Goal: Task Accomplishment & Management: Manage account settings

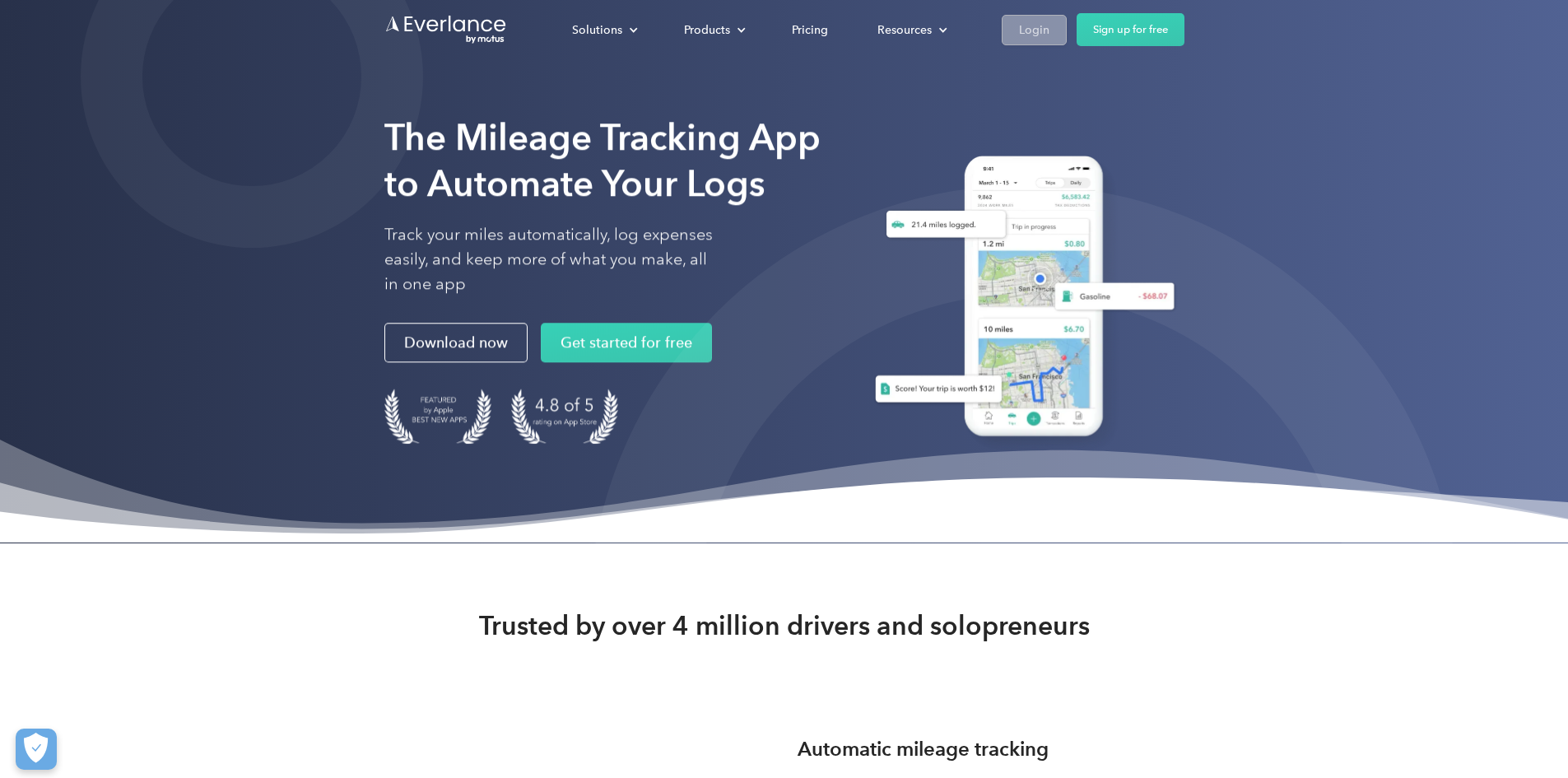
click at [1067, 33] on link "Login" at bounding box center [1034, 29] width 65 height 30
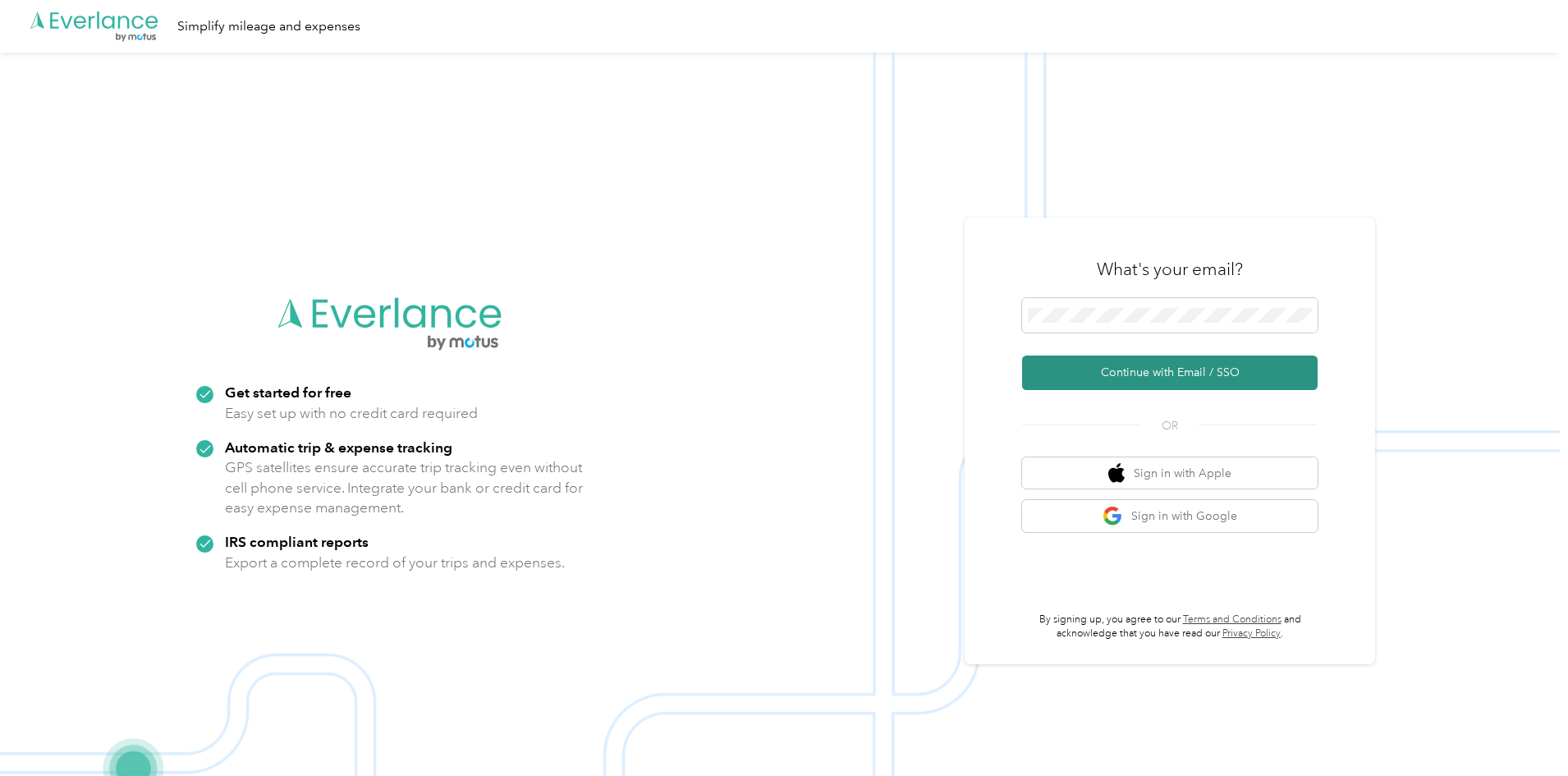
click at [1186, 382] on button "Continue with Email / SSO" at bounding box center [1169, 373] width 295 height 35
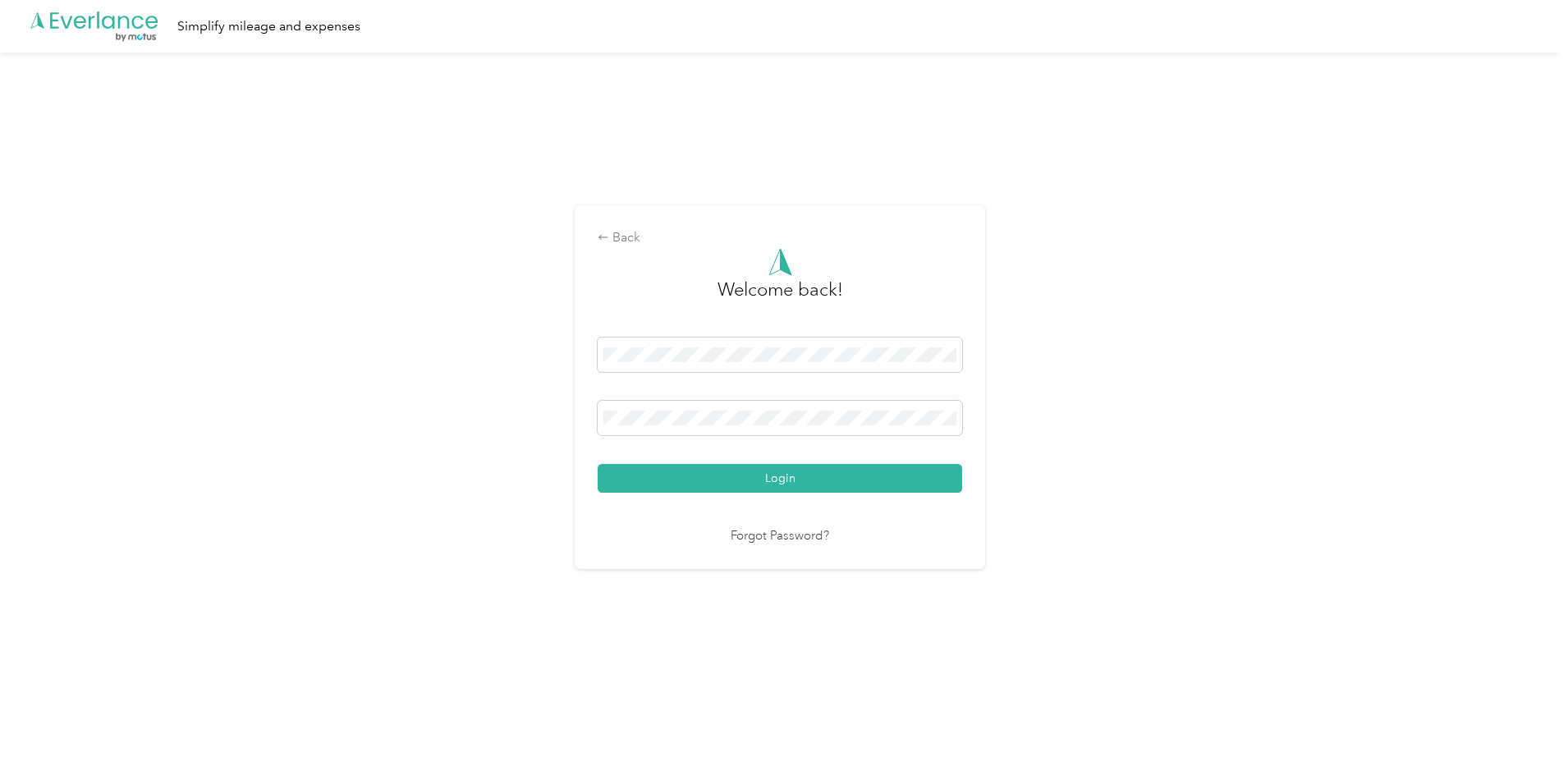
click at [598, 463] on button "Login" at bounding box center [780, 477] width 365 height 28
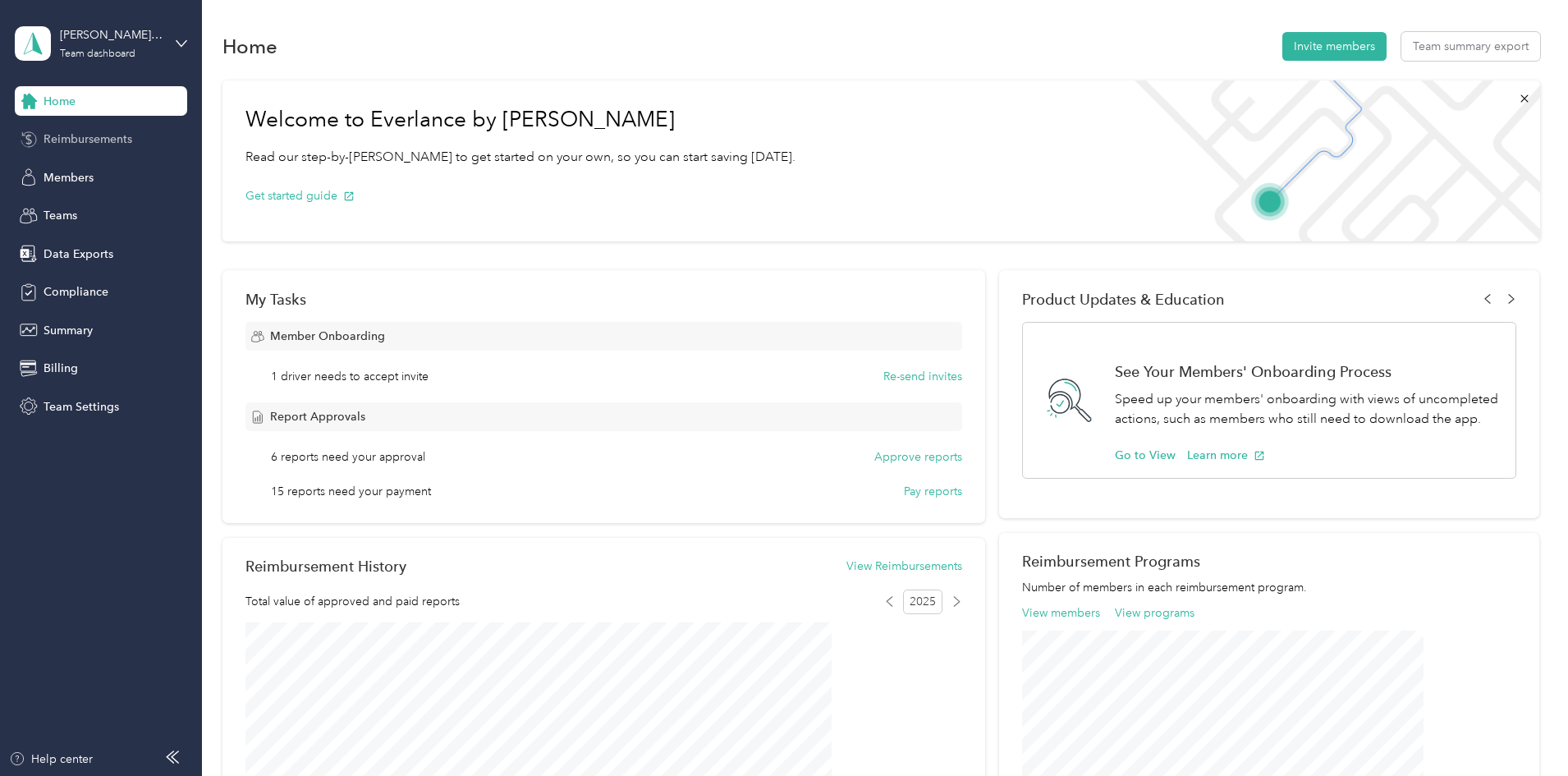
click at [118, 136] on span "Reimbursements" at bounding box center [88, 139] width 89 height 17
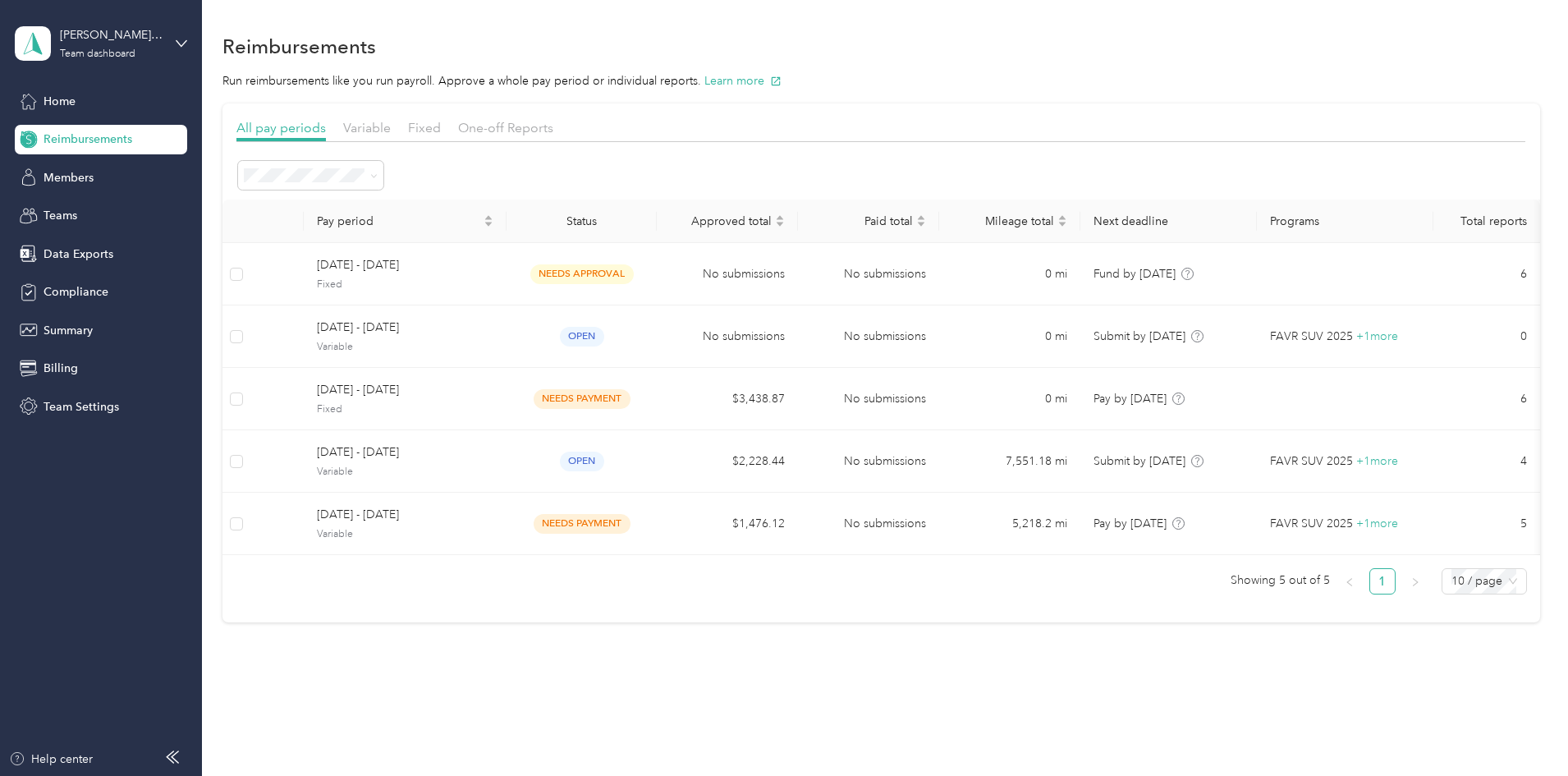
click at [552, 126] on div "All pay periods Variable Fixed One-off Reports" at bounding box center [881, 130] width 1289 height 24
click at [441, 132] on span "Fixed" at bounding box center [424, 127] width 33 height 16
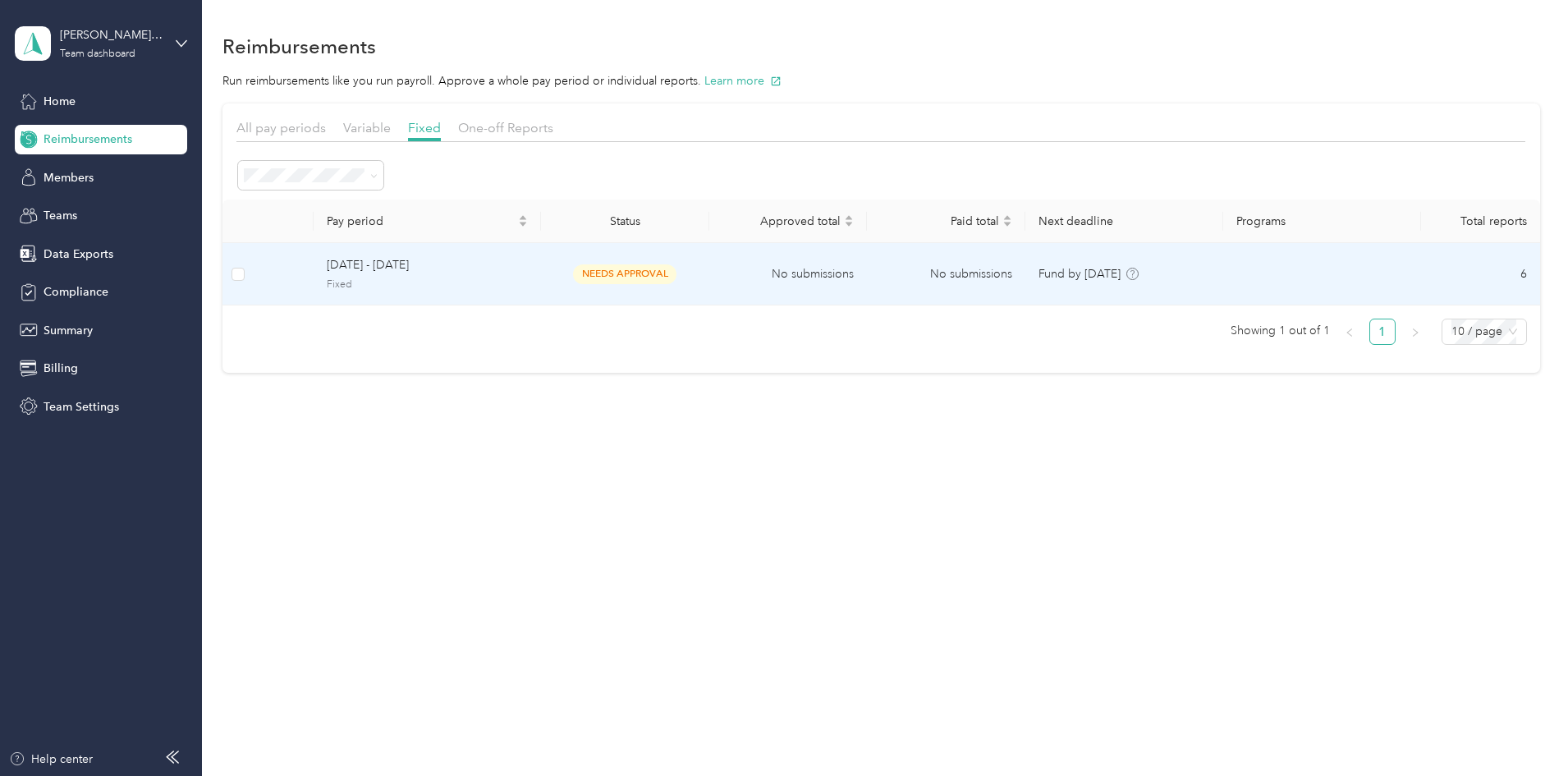
click at [528, 281] on span "Fixed" at bounding box center [427, 285] width 201 height 15
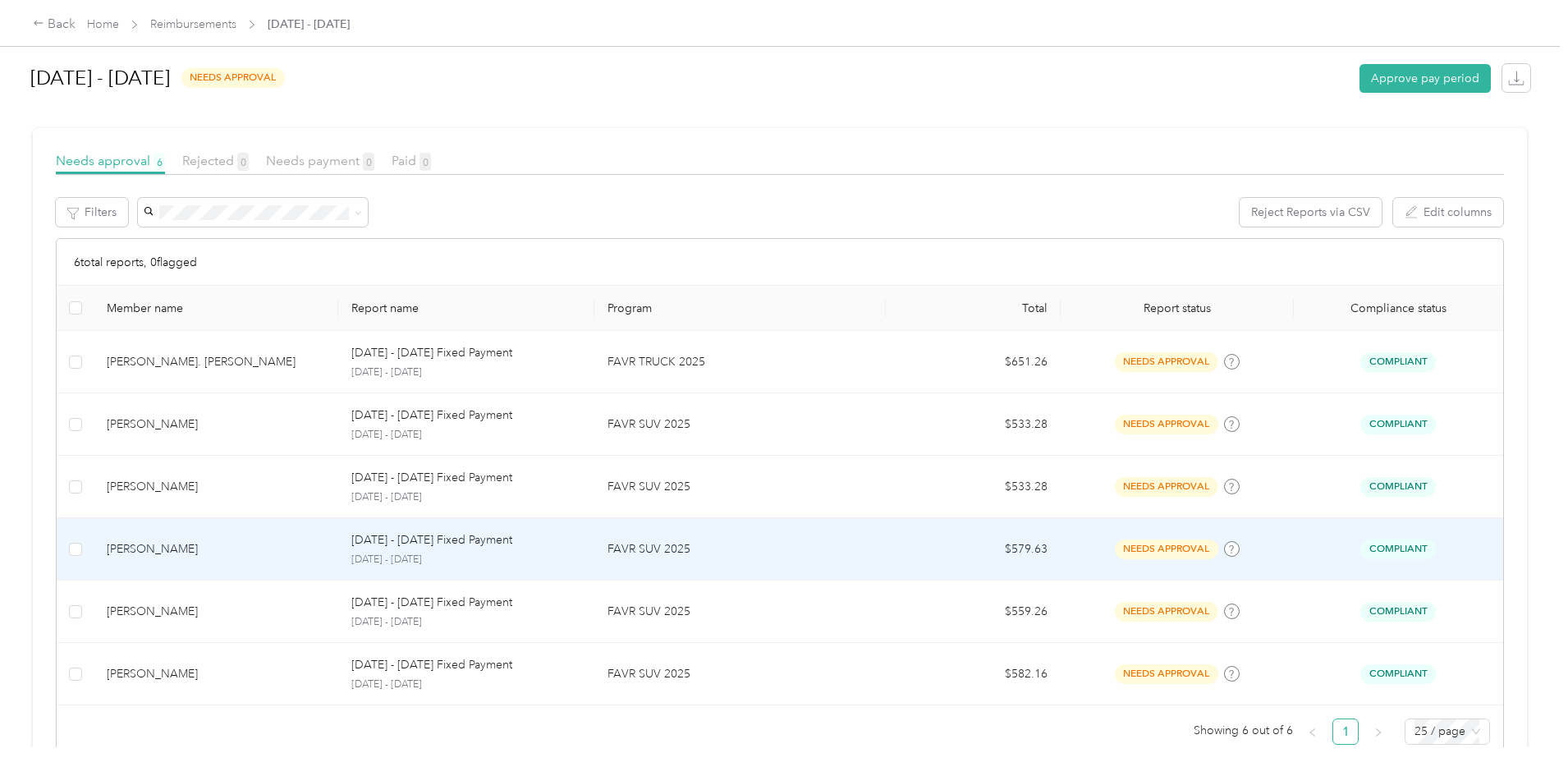
scroll to position [246, 0]
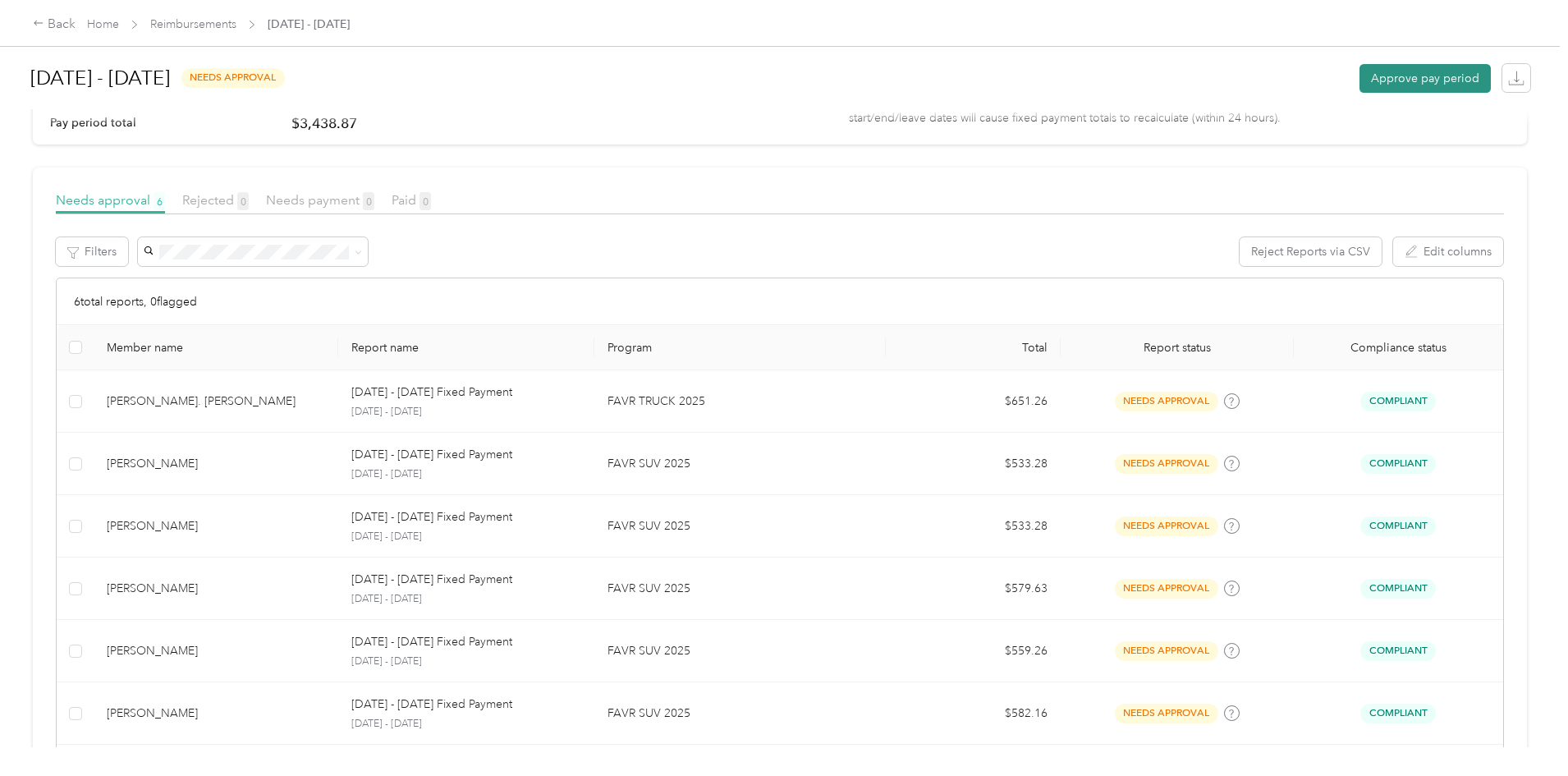
click at [1360, 84] on button "Approve pay period" at bounding box center [1425, 78] width 132 height 28
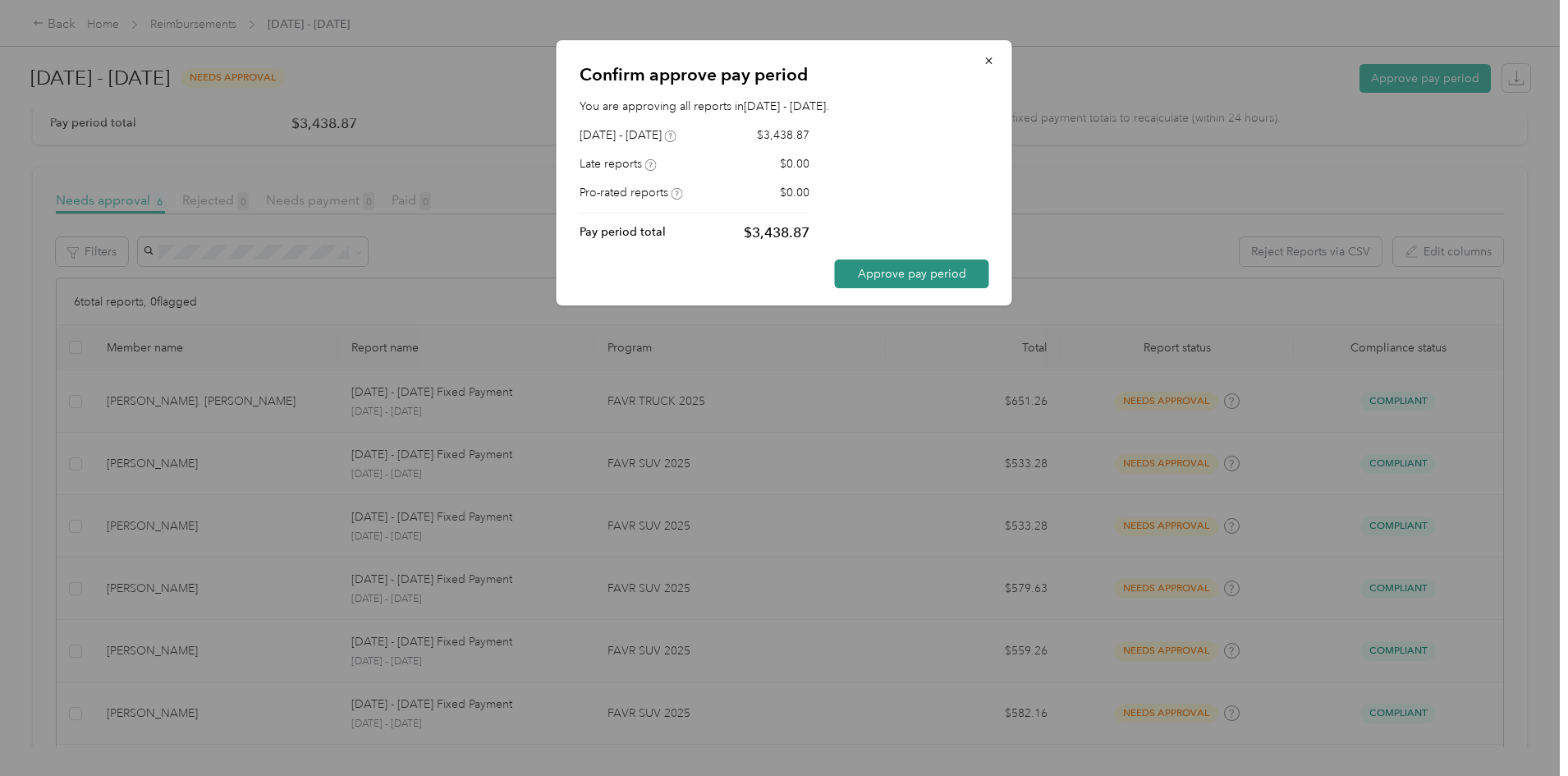
click at [881, 273] on button "Approve pay period" at bounding box center [912, 273] width 155 height 28
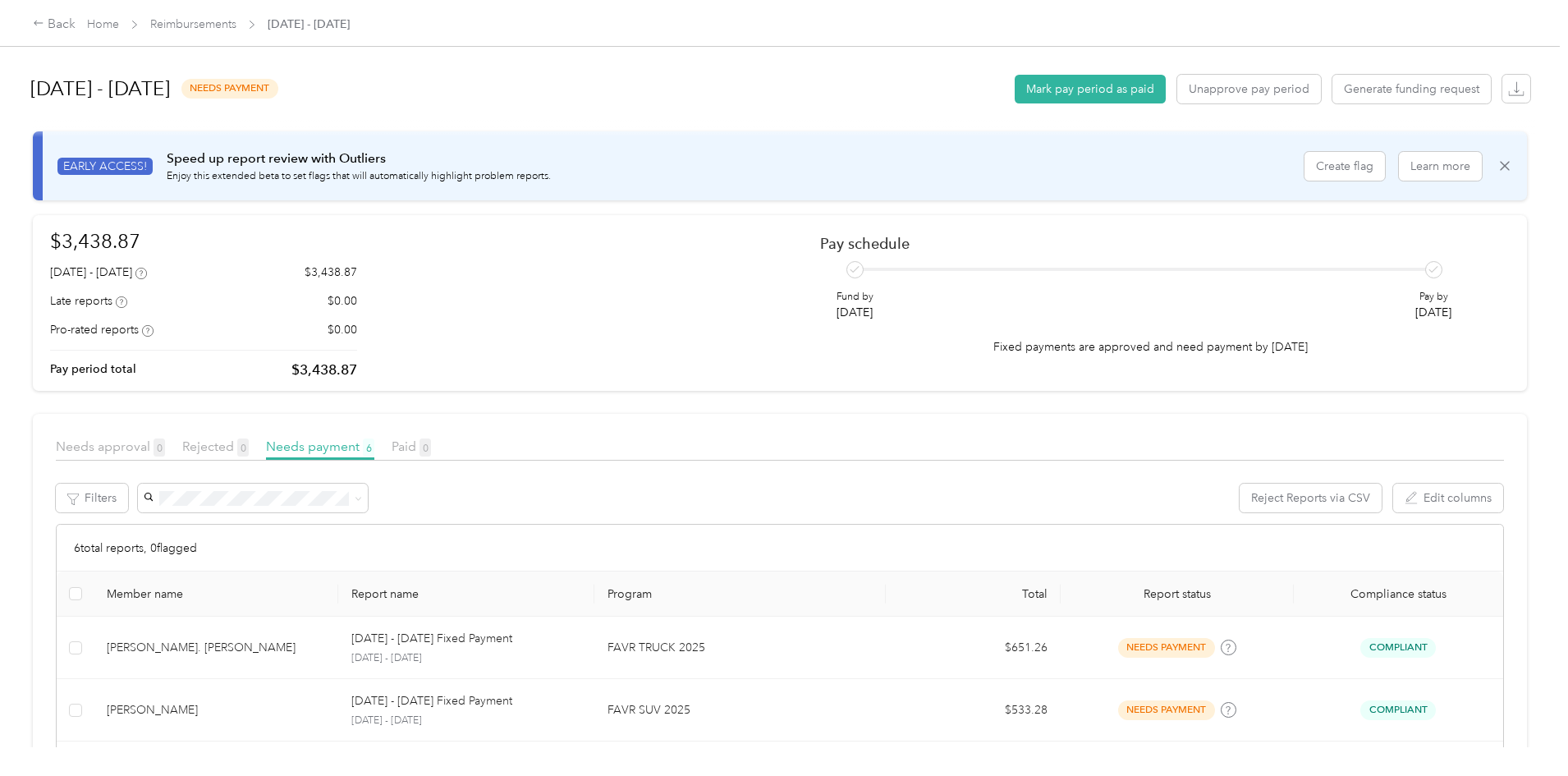
click at [237, 16] on span "Reimbursements" at bounding box center [193, 24] width 86 height 17
click at [237, 27] on link "Reimbursements" at bounding box center [193, 24] width 86 height 14
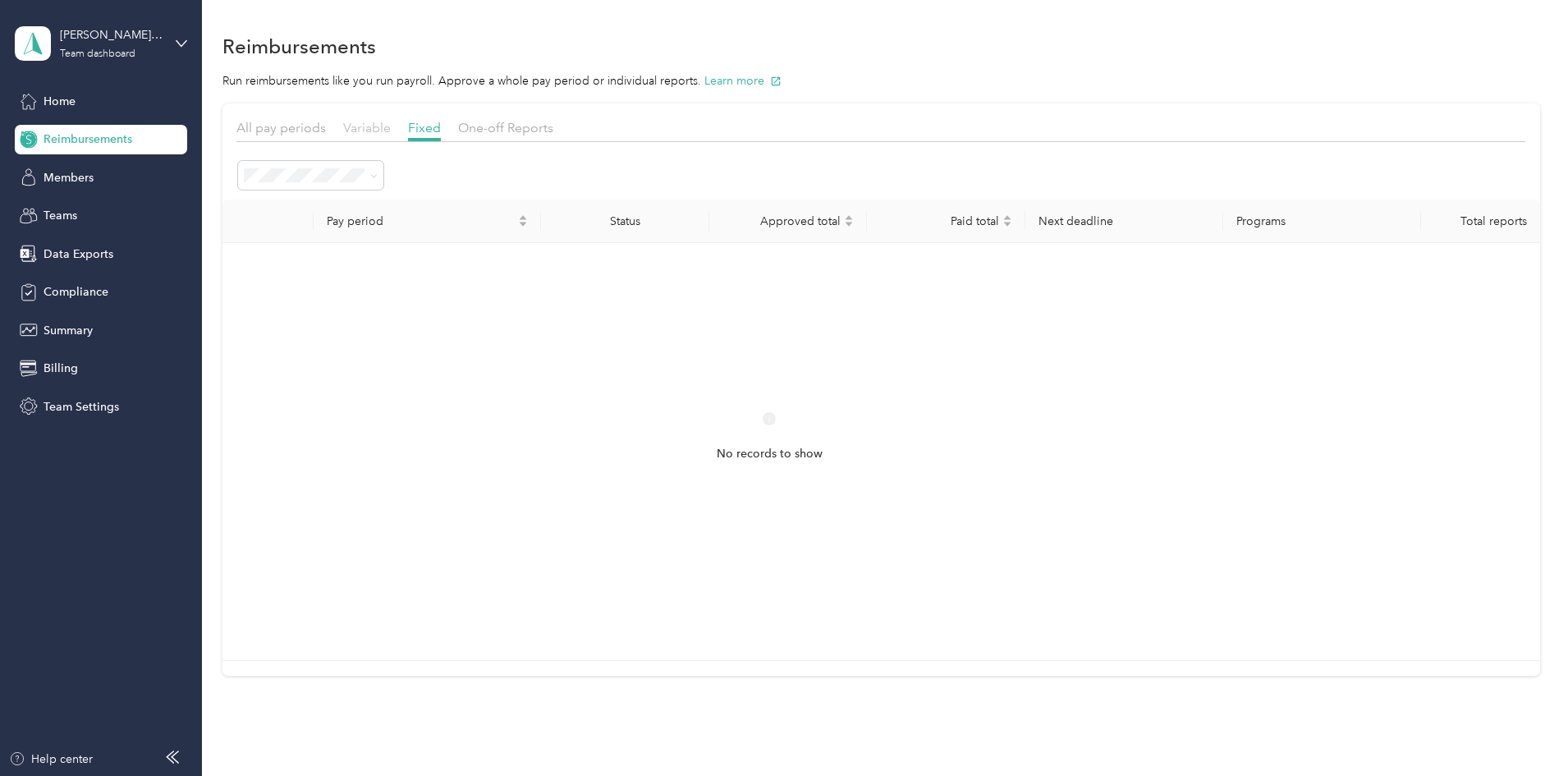
click at [391, 132] on span "Variable" at bounding box center [367, 127] width 48 height 16
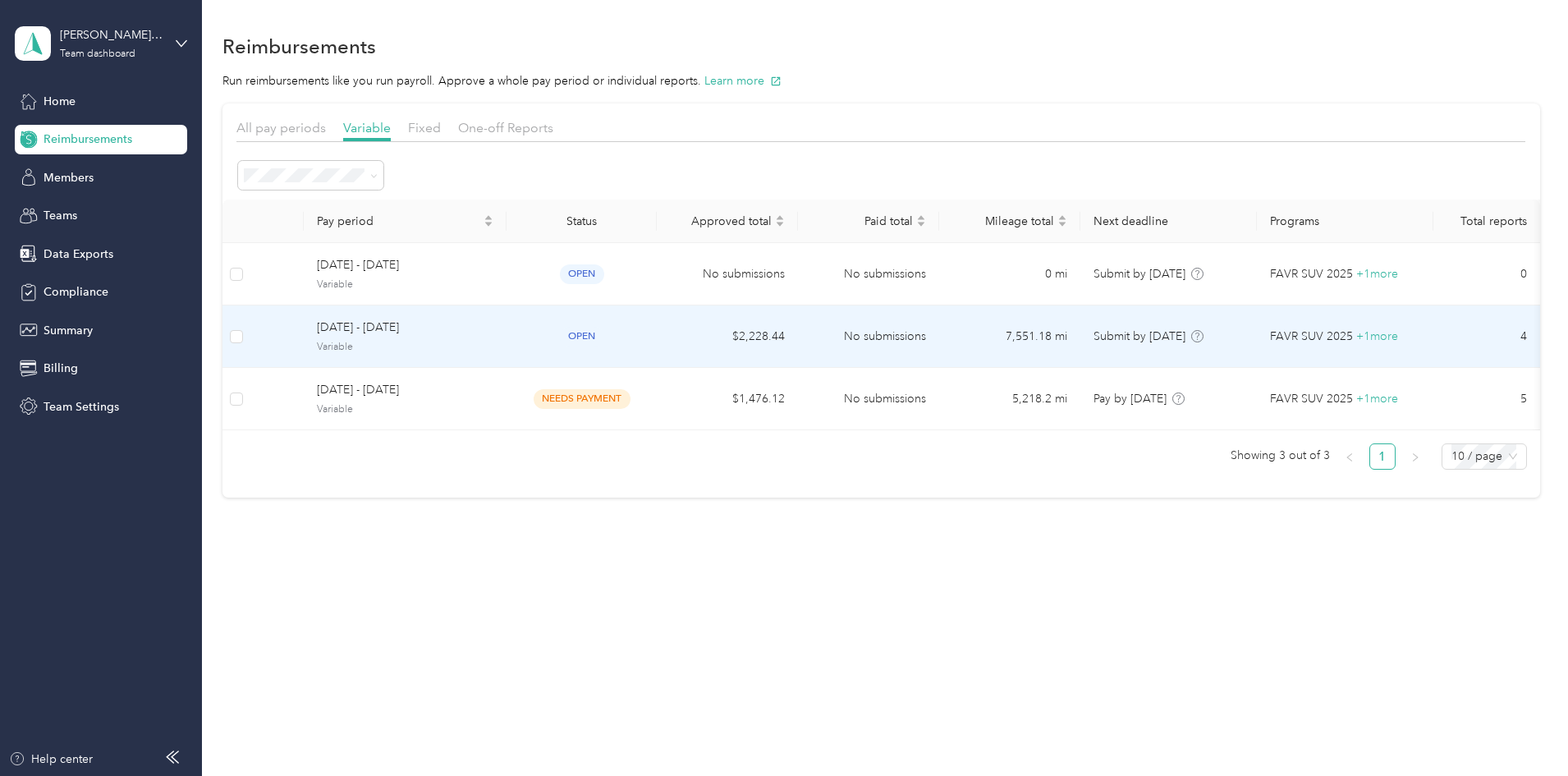
click at [488, 317] on td "[DATE] - [DATE] Variable" at bounding box center [405, 336] width 203 height 62
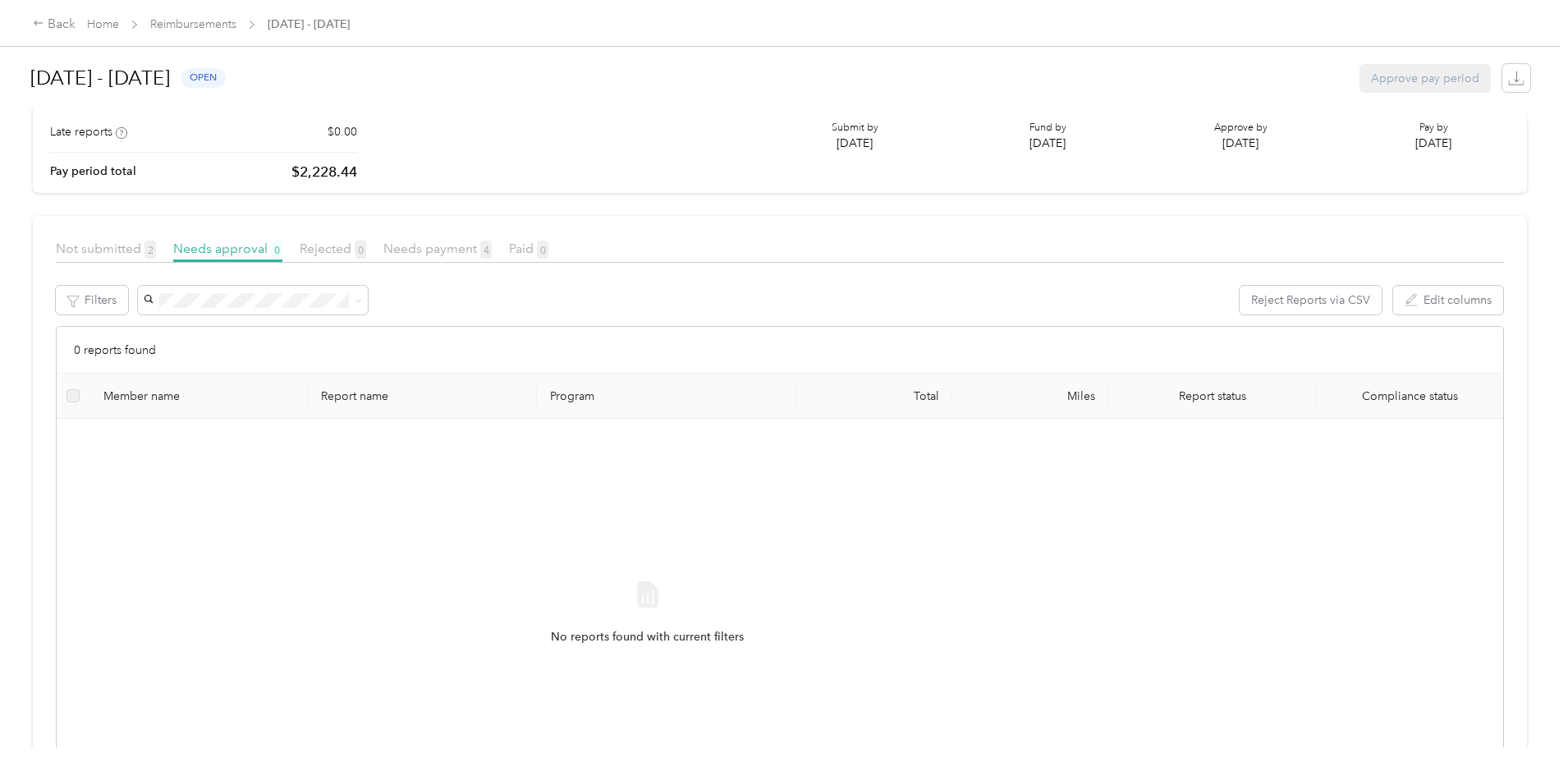
scroll to position [246, 0]
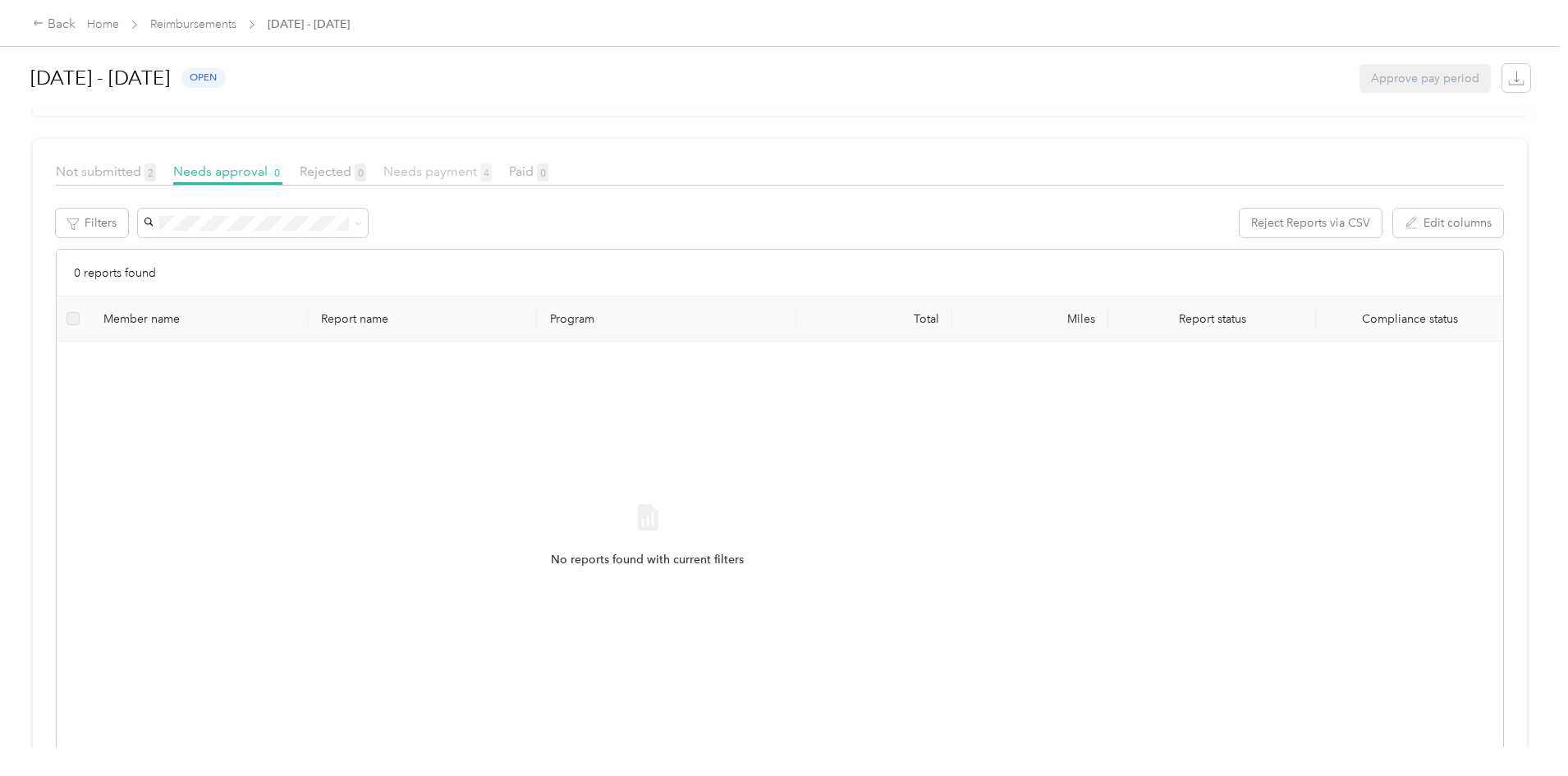
click at [492, 167] on span "Needs payment 4" at bounding box center [437, 171] width 109 height 16
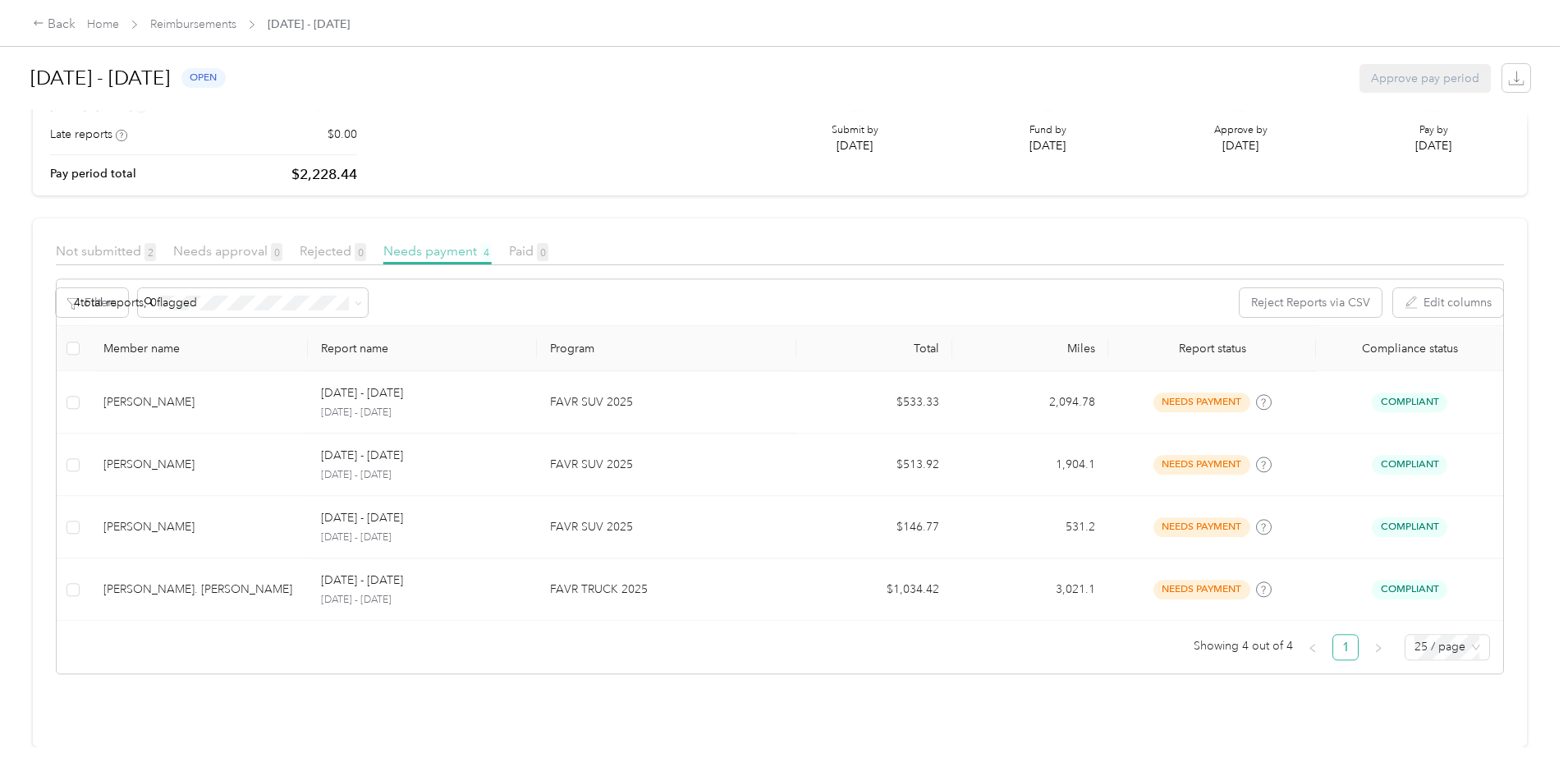
scroll to position [179, 0]
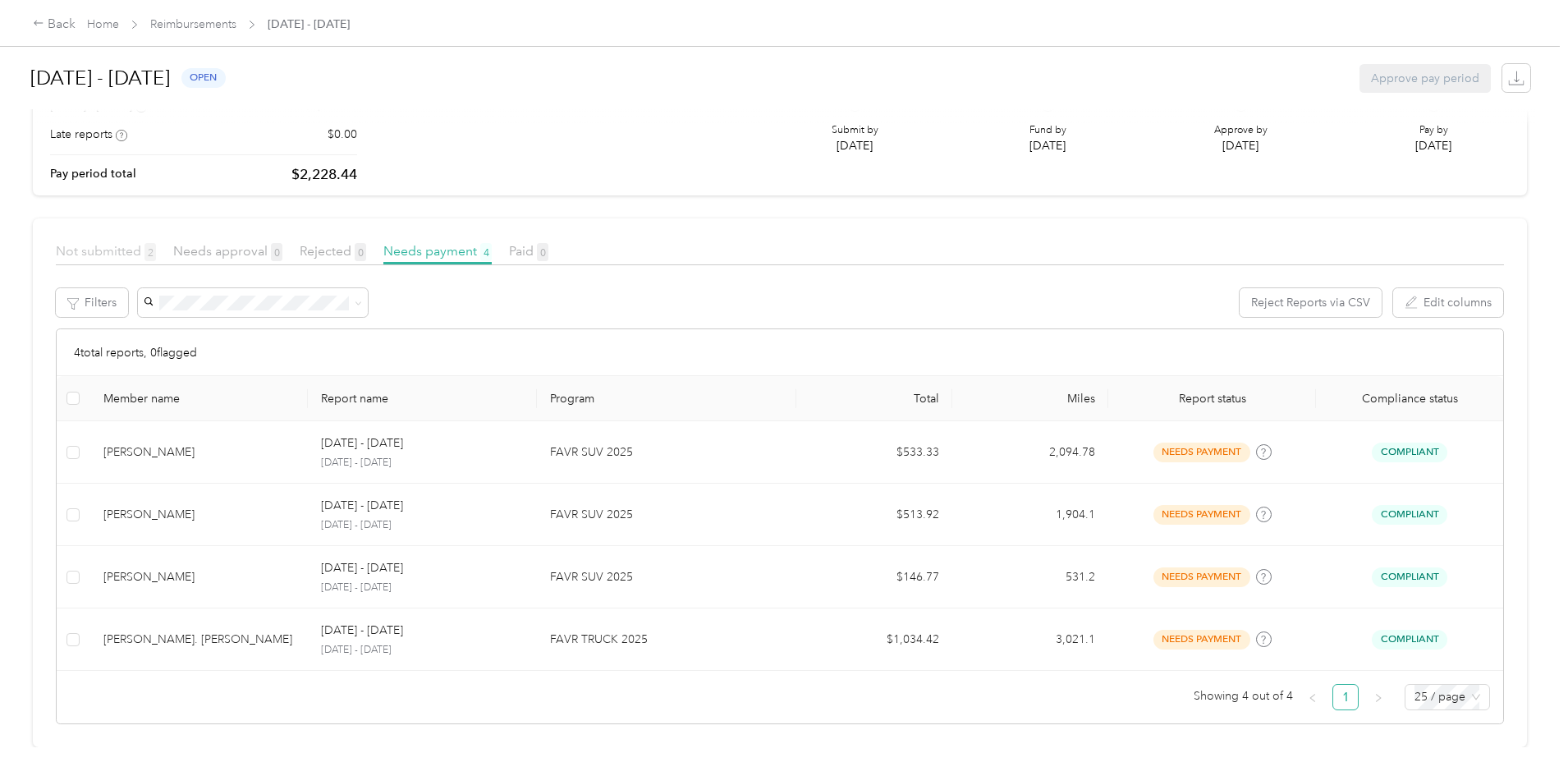
click at [156, 243] on span "Not submitted 2" at bounding box center [106, 250] width 101 height 16
